Goal: Task Accomplishment & Management: Manage account settings

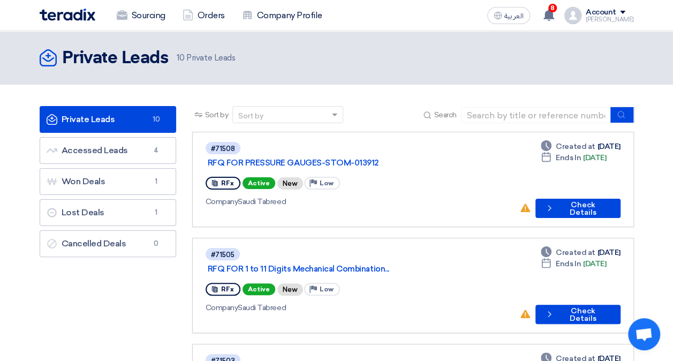
click at [80, 26] on div "Sourcing Orders Company Profile" at bounding box center [218, 16] width 357 height 24
click at [78, 15] on img at bounding box center [68, 15] width 56 height 12
click at [555, 15] on use at bounding box center [549, 15] width 11 height 12
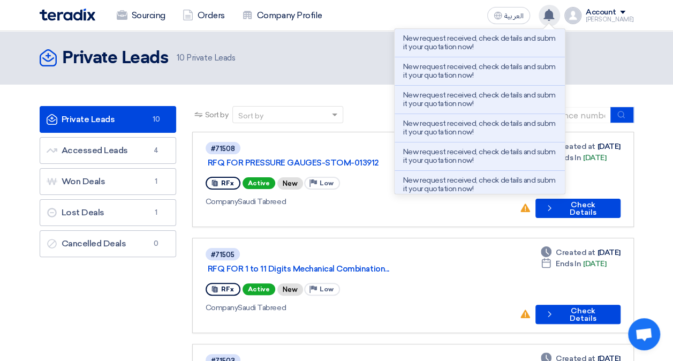
click at [555, 15] on use at bounding box center [549, 15] width 11 height 12
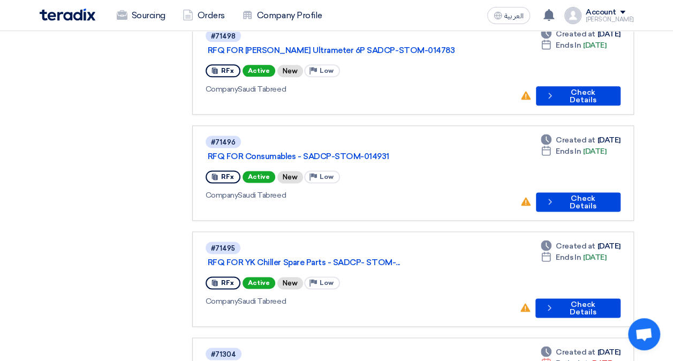
scroll to position [857, 0]
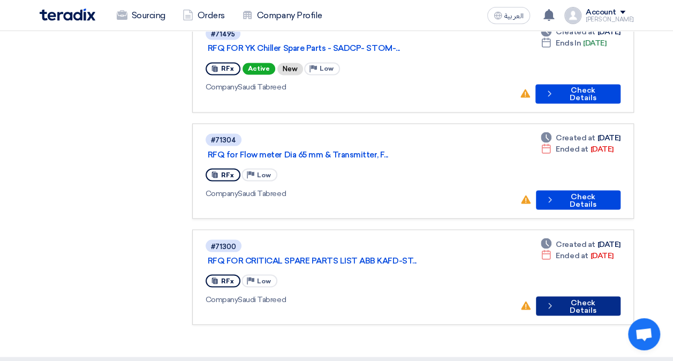
click at [572, 296] on button "Check details Check Details" at bounding box center [578, 305] width 85 height 19
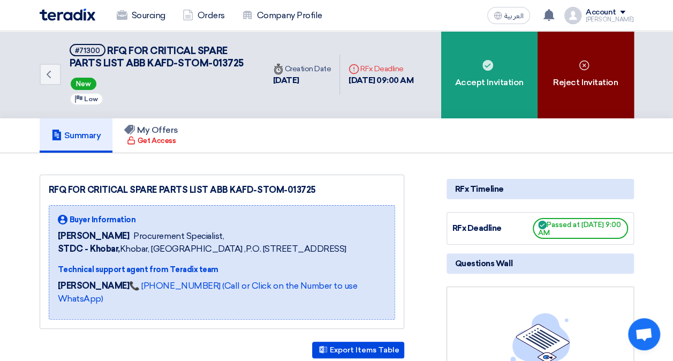
click at [568, 107] on div "Reject Invitation" at bounding box center [586, 74] width 96 height 87
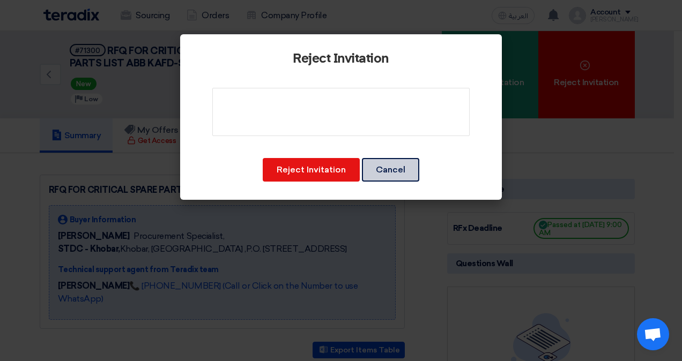
click at [396, 169] on button "Cancel" at bounding box center [390, 170] width 57 height 24
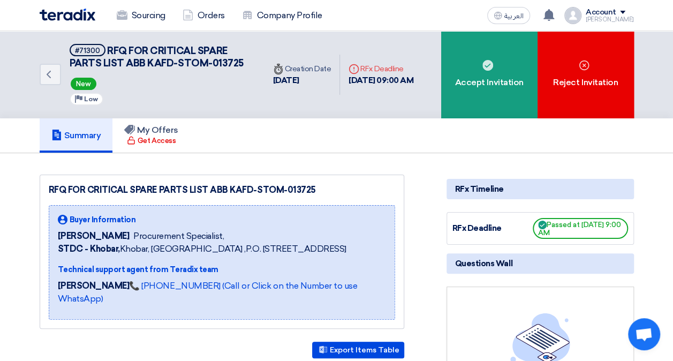
click at [67, 16] on img at bounding box center [68, 15] width 56 height 12
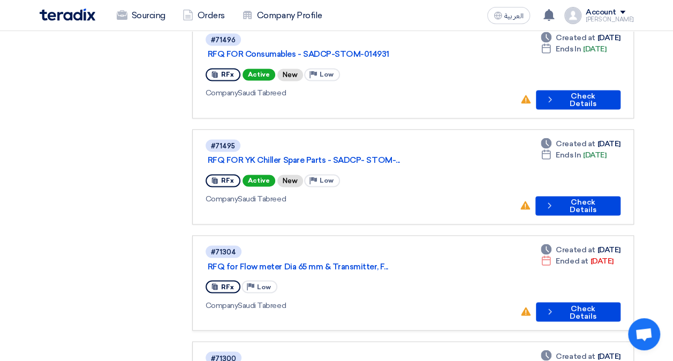
scroll to position [738, 0]
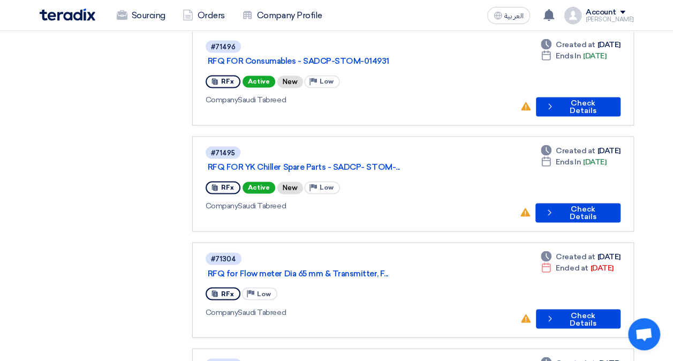
click at [80, 11] on img at bounding box center [68, 15] width 56 height 12
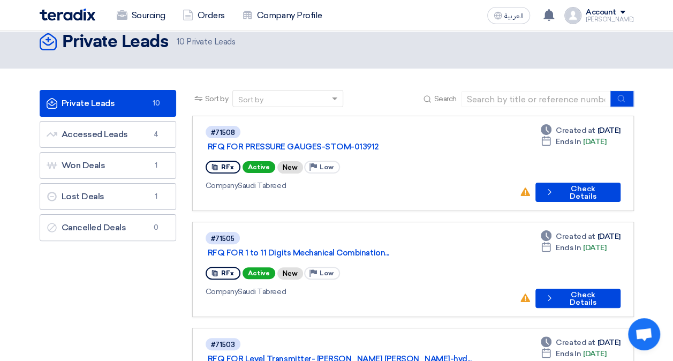
scroll to position [0, 0]
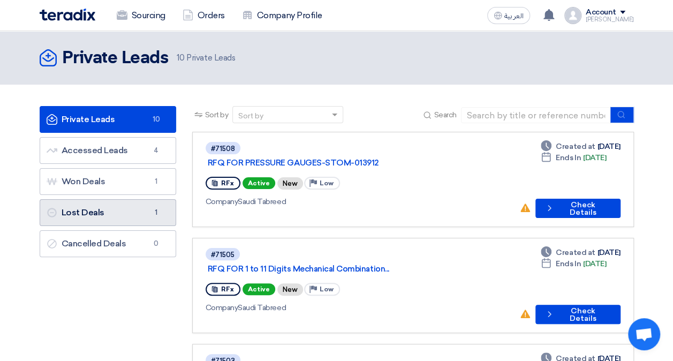
click at [128, 216] on link "Lost Deals Lost Deals 1" at bounding box center [108, 212] width 137 height 27
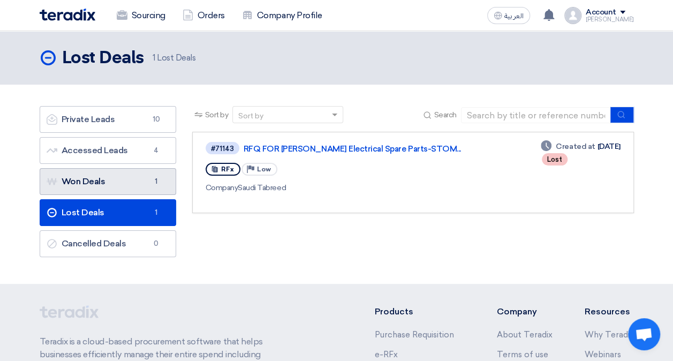
click at [134, 175] on link "Won Deals Won Deals 1" at bounding box center [108, 181] width 137 height 27
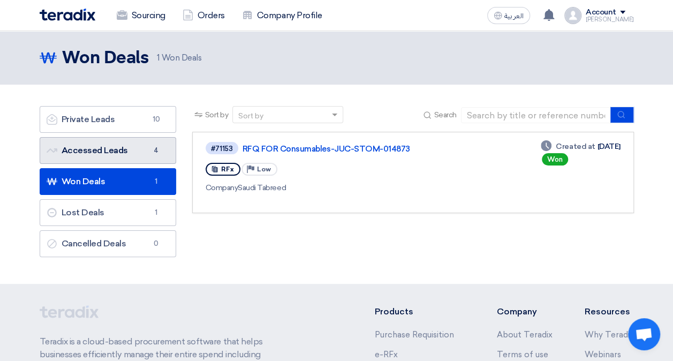
click at [133, 160] on link "Accessed Leads Accessed Leads 4" at bounding box center [108, 150] width 137 height 27
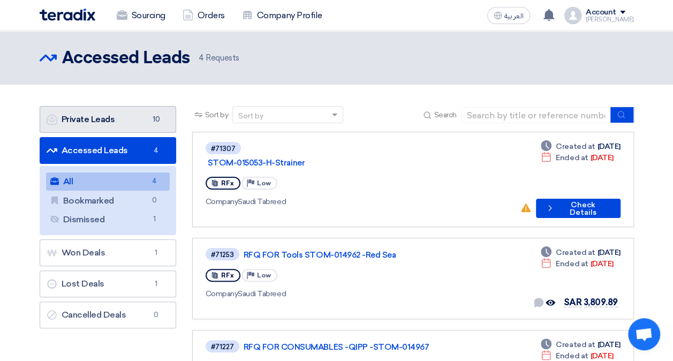
click at [102, 117] on link "Private Leads Private Leads 10" at bounding box center [108, 119] width 137 height 27
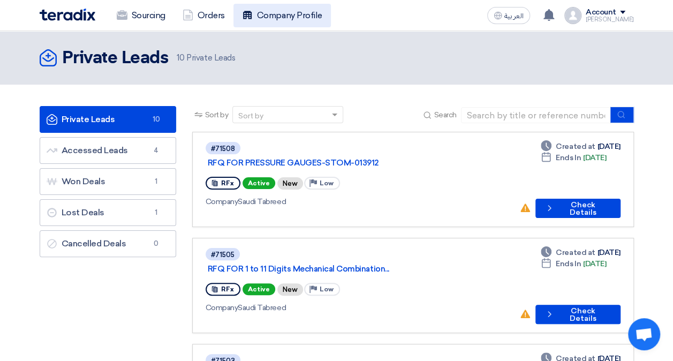
click at [280, 9] on link "Company Profile" at bounding box center [283, 16] width 98 height 24
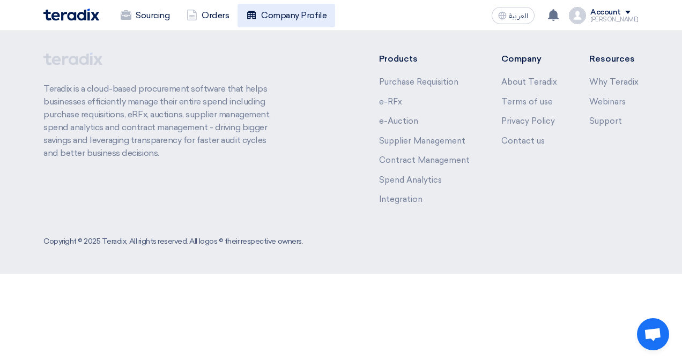
click at [295, 20] on link "Company Profile" at bounding box center [286, 16] width 98 height 24
click at [78, 11] on img at bounding box center [71, 15] width 56 height 12
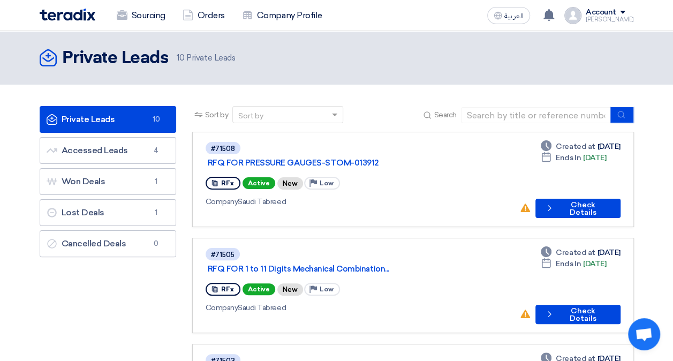
click at [80, 15] on img at bounding box center [68, 15] width 56 height 12
click at [560, 13] on div "1 New request received, check details and submit your quotation now! Just now N…" at bounding box center [549, 15] width 21 height 21
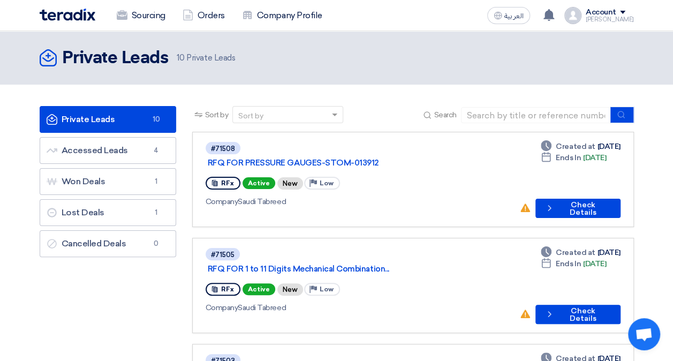
click at [63, 10] on img at bounding box center [68, 15] width 56 height 12
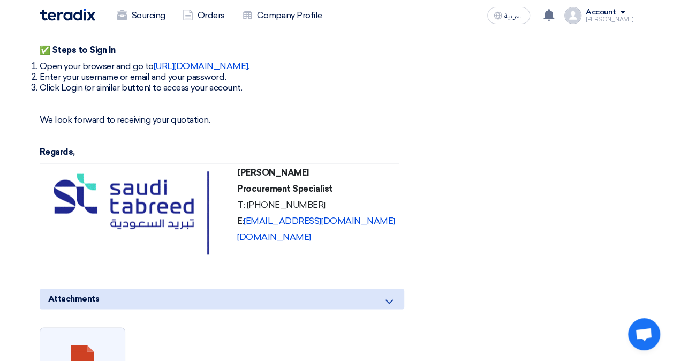
scroll to position [2786, 0]
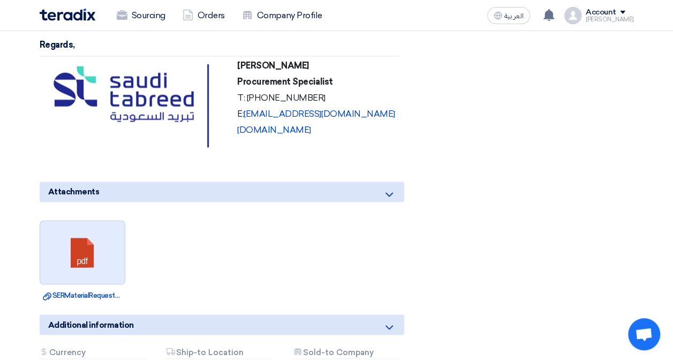
click at [95, 221] on link at bounding box center [83, 253] width 86 height 64
